Goal: Task Accomplishment & Management: Manage account settings

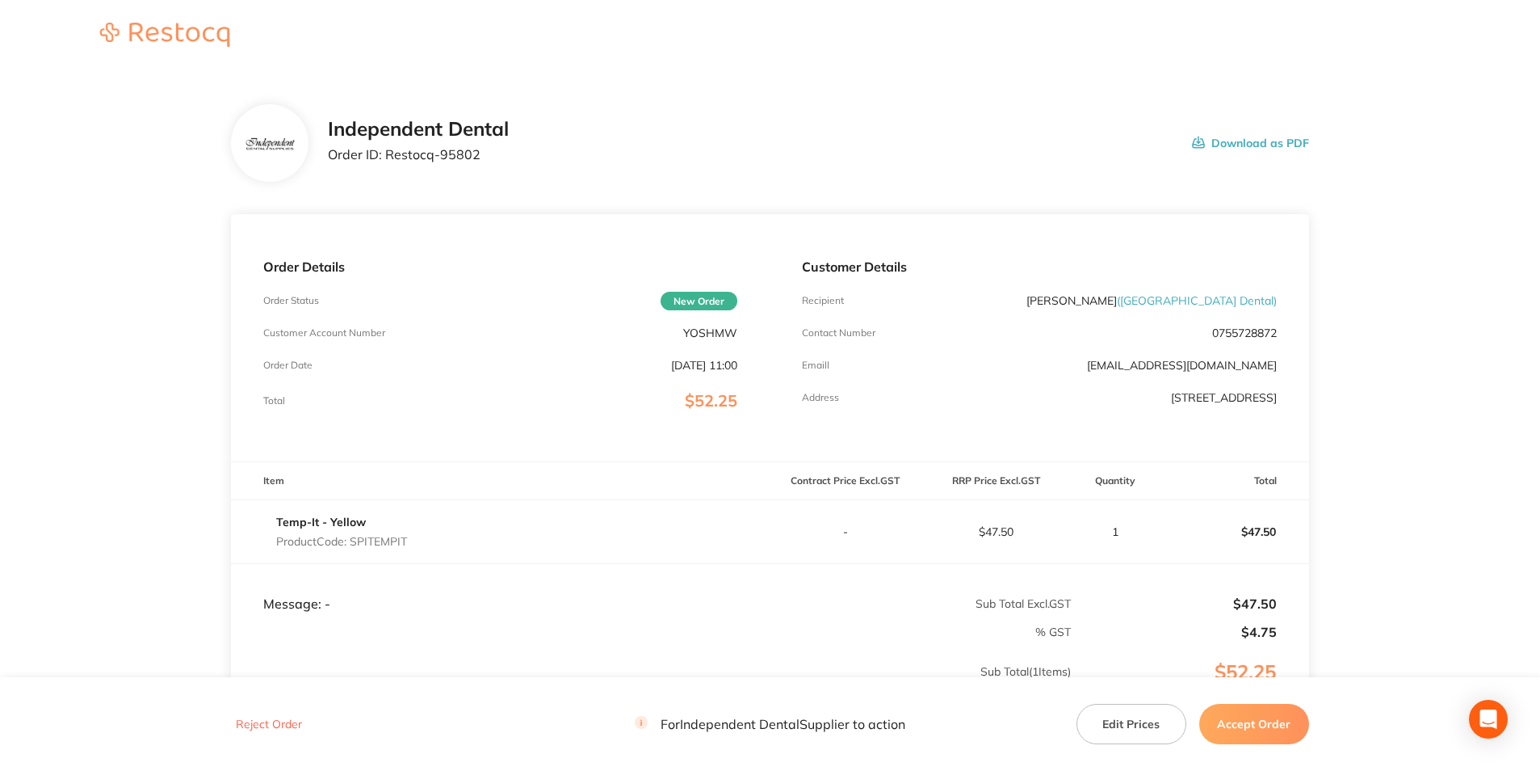
drag, startPoint x: 1268, startPoint y: 141, endPoint x: 102, endPoint y: 677, distance: 1283.8
click at [1268, 142] on button "Download as PDF" at bounding box center [1250, 143] width 117 height 50
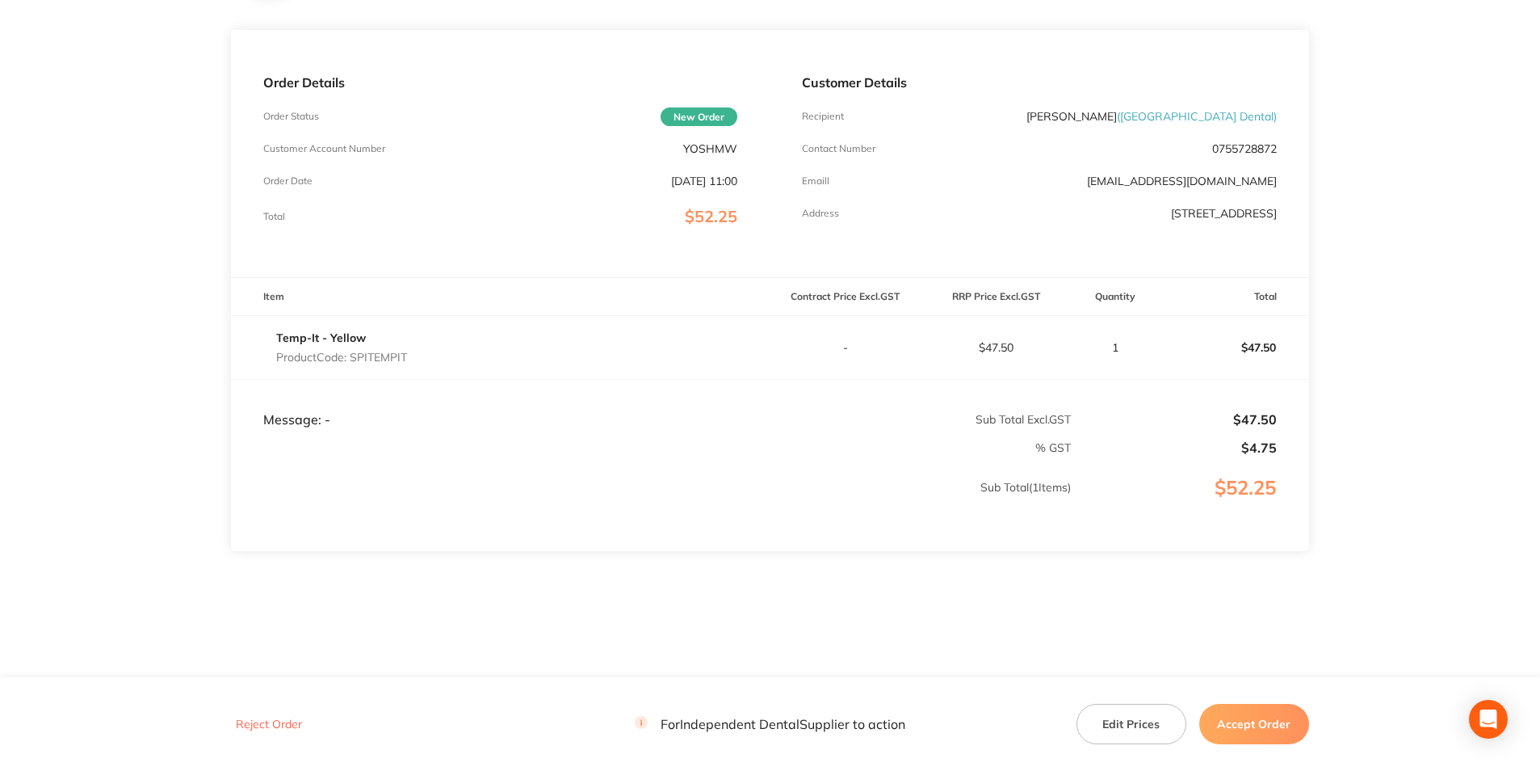
scroll to position [187, 0]
click at [1288, 725] on button "Accept Order" at bounding box center [1255, 724] width 110 height 40
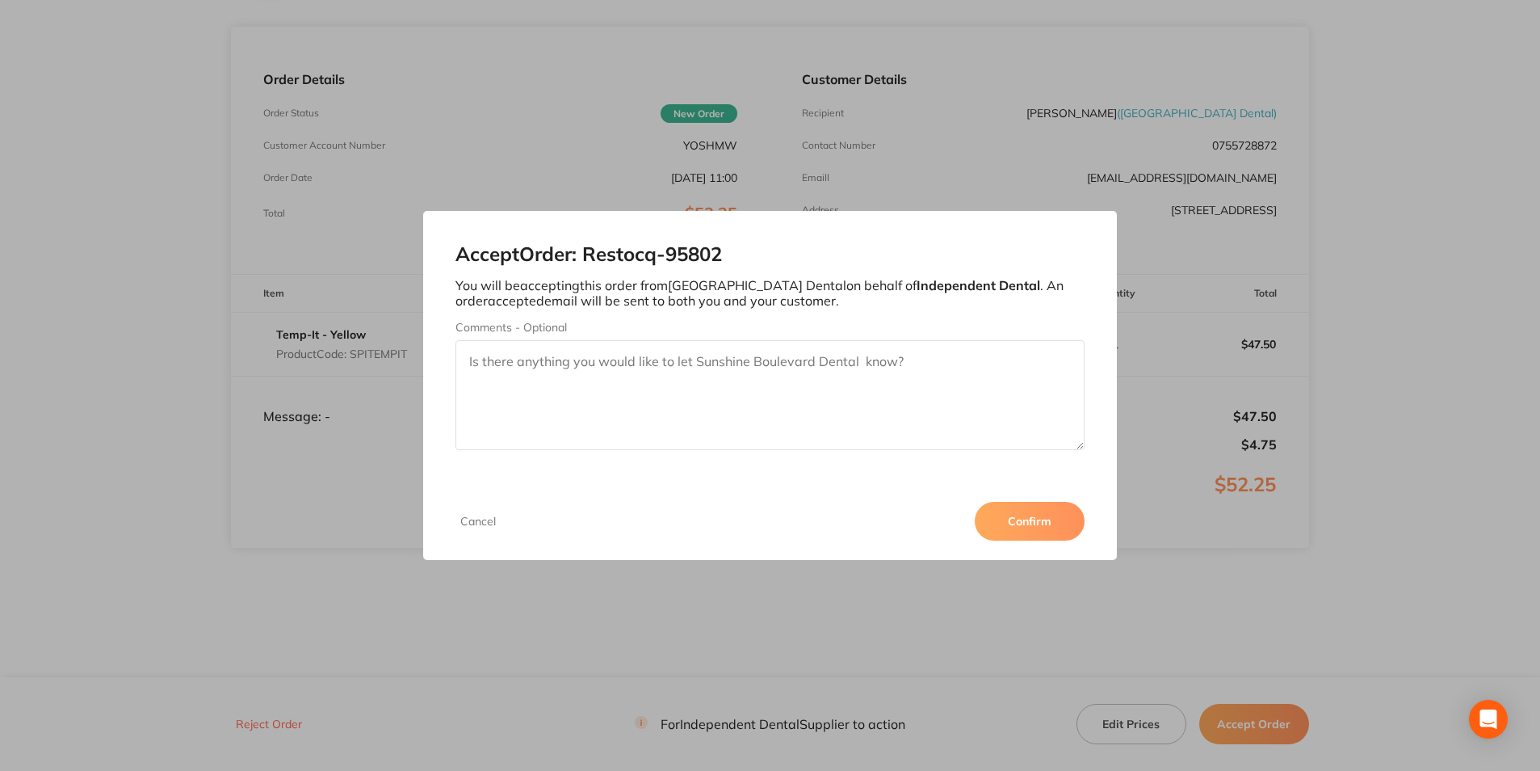
click at [985, 518] on button "Confirm" at bounding box center [1030, 521] width 110 height 39
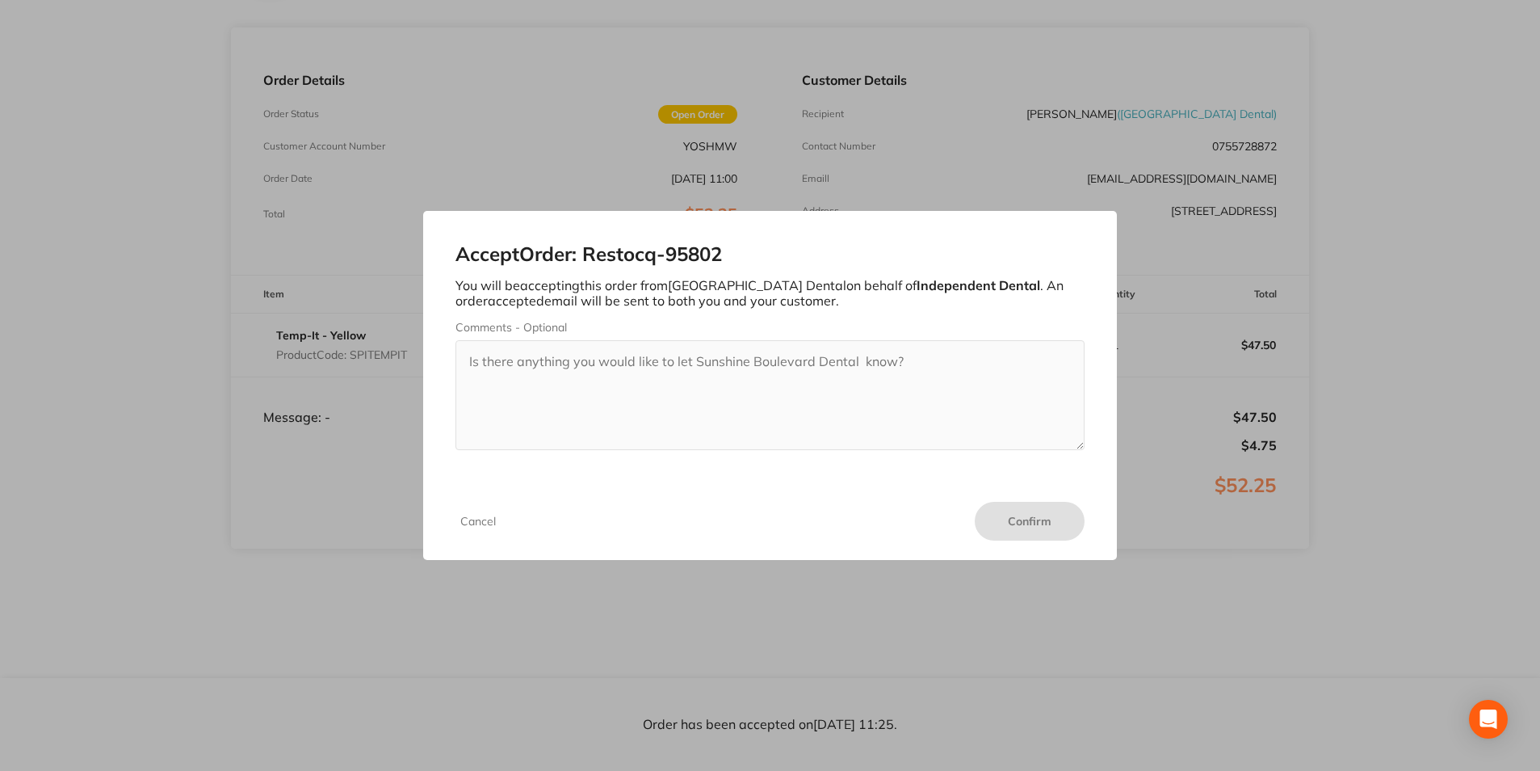
scroll to position [187, 0]
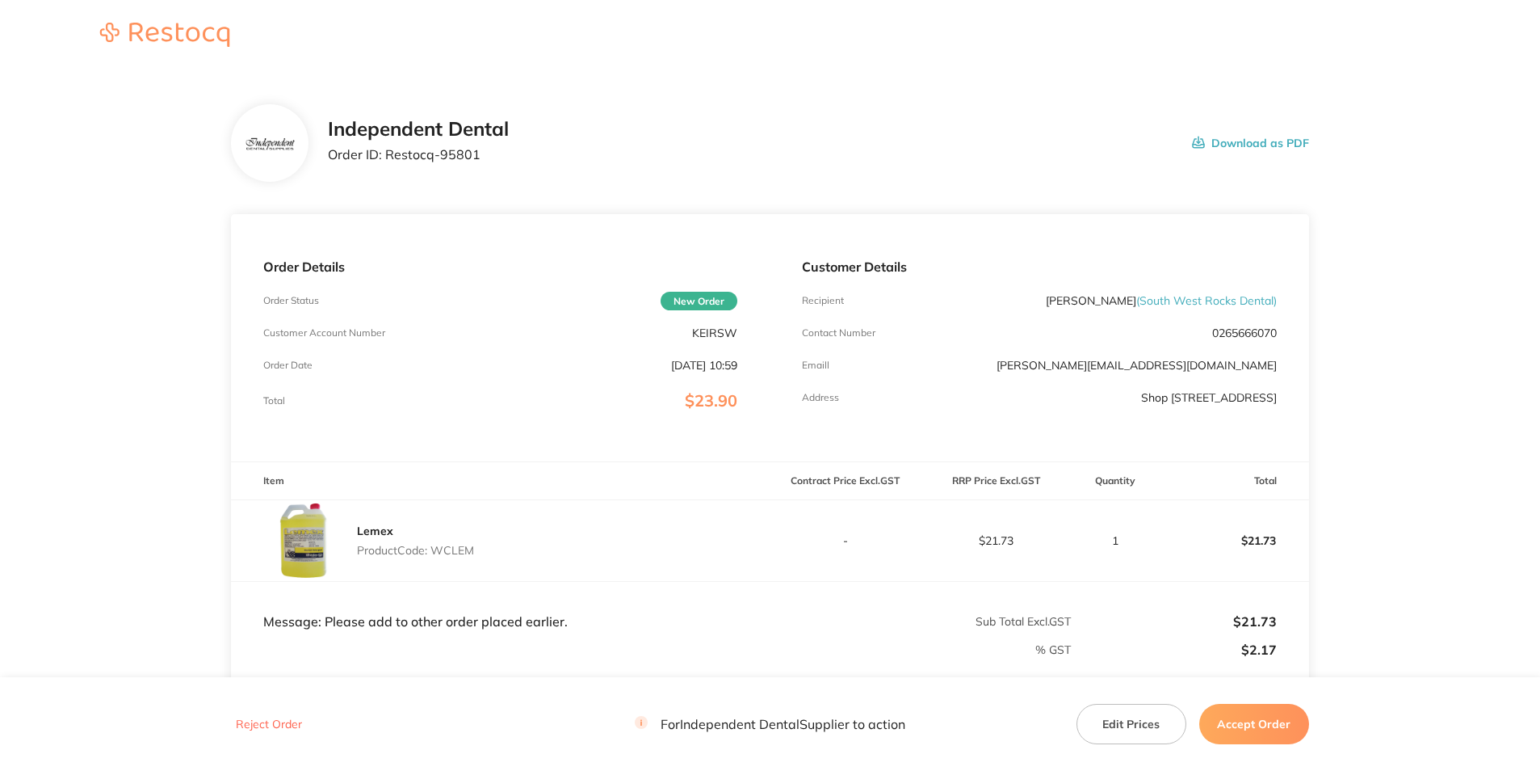
click at [1227, 145] on button "Download as PDF" at bounding box center [1250, 143] width 117 height 50
click at [1220, 716] on button "Accept Order" at bounding box center [1255, 724] width 110 height 40
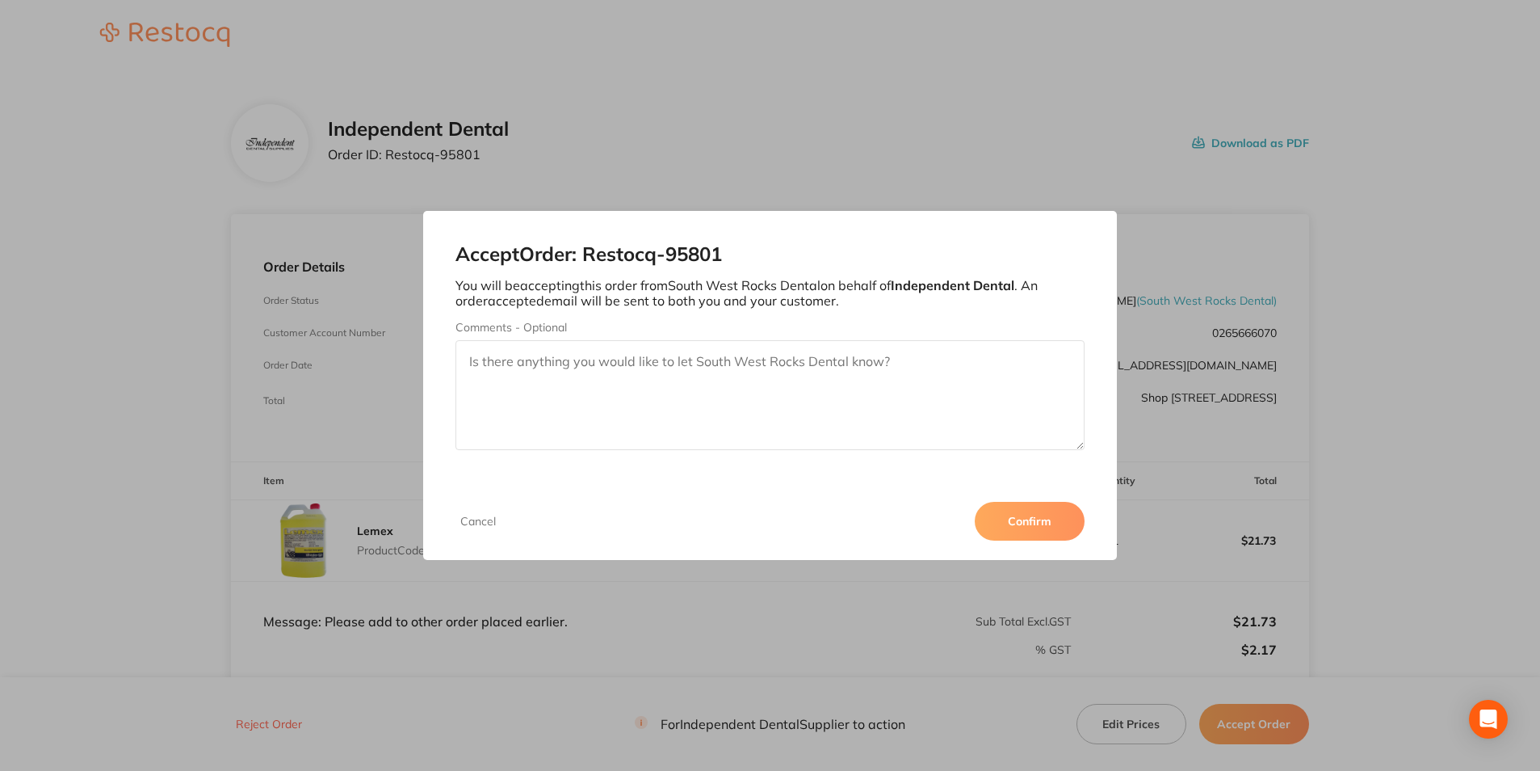
click at [1069, 526] on button "Confirm" at bounding box center [1030, 521] width 110 height 39
